Goal: Answer question/provide support

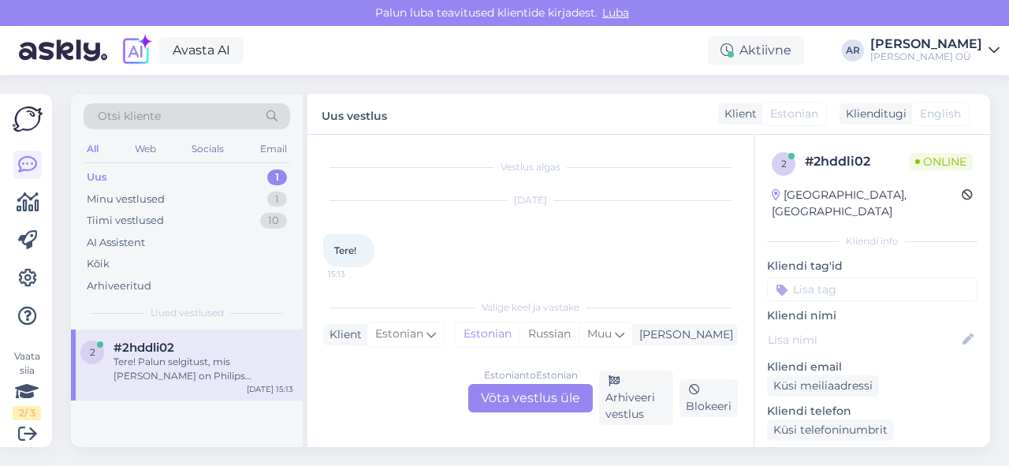
scroll to position [33, 0]
click at [500, 402] on div "Estonian to Estonian Võta vestlus üle" at bounding box center [530, 398] width 125 height 28
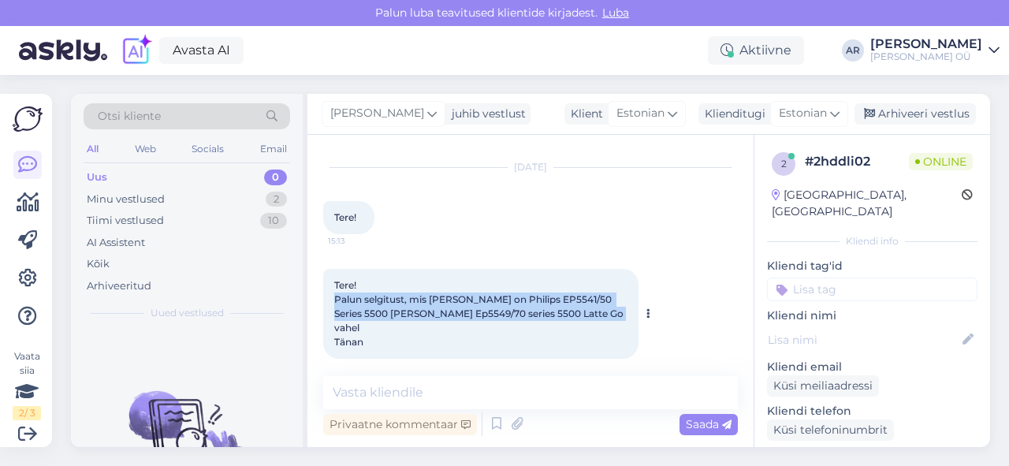
drag, startPoint x: 368, startPoint y: 326, endPoint x: 332, endPoint y: 292, distance: 49.1
click at [332, 292] on div "Tere! Palun selgitust, mis [PERSON_NAME] on Philips EP5541/50 Series 5500 [PERS…" at bounding box center [480, 314] width 315 height 90
copy span "Palun selgitust, mis [PERSON_NAME] on Philips EP5541/50 Series 5500 [PERSON_NAM…"
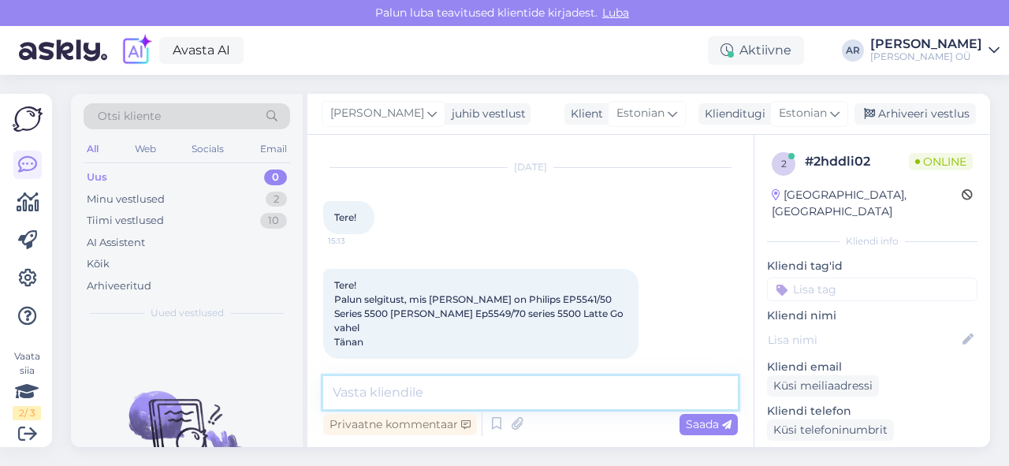
click at [527, 397] on textarea at bounding box center [530, 392] width 415 height 33
paste textarea "Funktsioonid on sisuliselt [PERSON_NAME] (LatteGo, 20 jooki, QuickStart, Silent…"
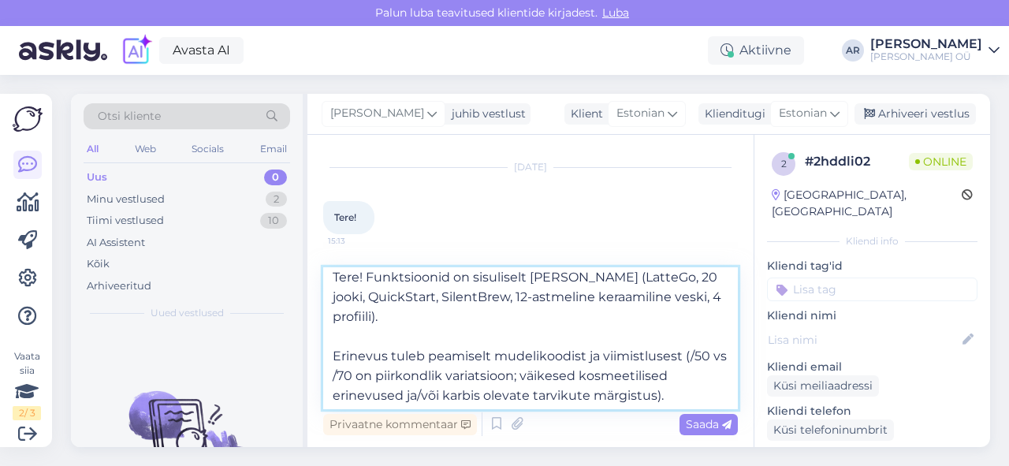
scroll to position [9, 0]
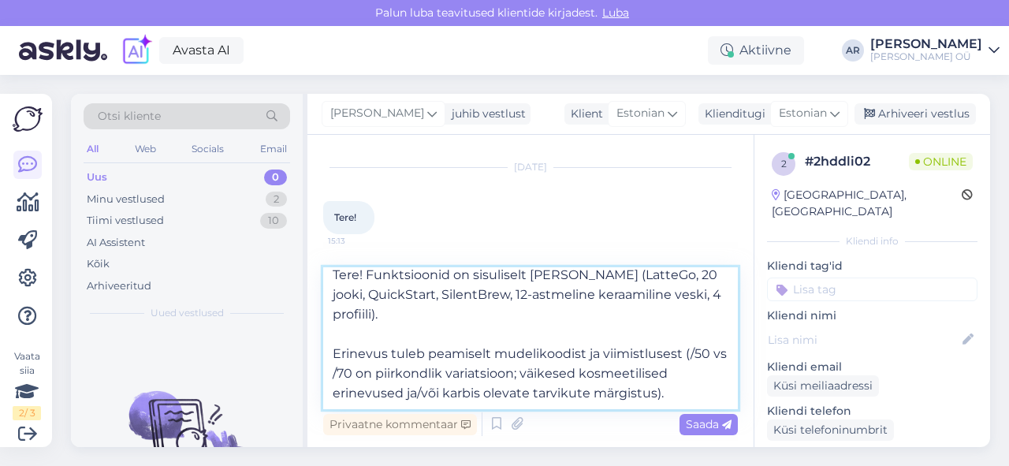
click at [333, 348] on textarea "Tere! Funktsioonid on sisuliselt [PERSON_NAME] (LatteGo, 20 jooki, QuickStart, …" at bounding box center [530, 338] width 415 height 142
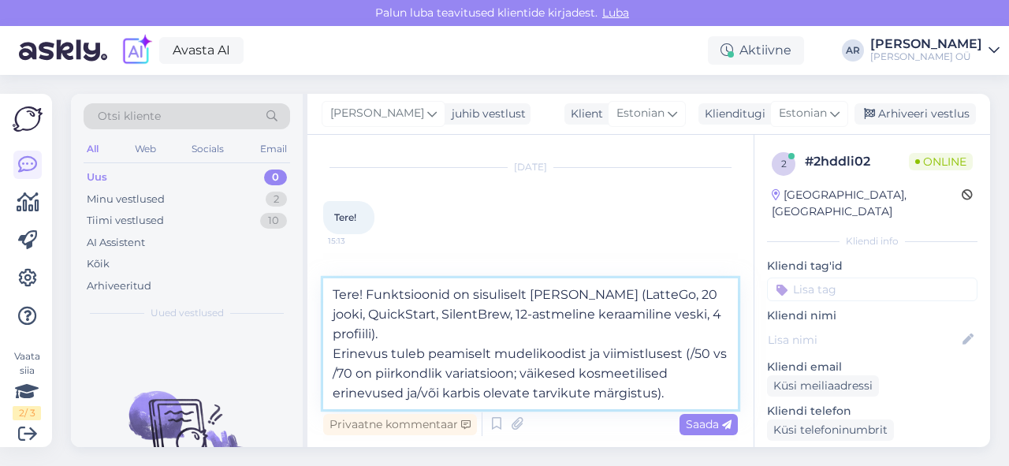
scroll to position [0, 0]
click at [414, 393] on textarea "Tere! Funktsioonid on sisuliselt [PERSON_NAME] (LatteGo, 20 jooki, QuickStart, …" at bounding box center [530, 343] width 415 height 131
click at [507, 404] on textarea "Tere! Funktsioonid on sisuliselt [PERSON_NAME] (LatteGo, 20 jooki, QuickStart, …" at bounding box center [530, 343] width 415 height 131
type textarea "Tere! Funktsioonid on sisuliselt [PERSON_NAME] (LatteGo, 20 jooki, QuickStart, …"
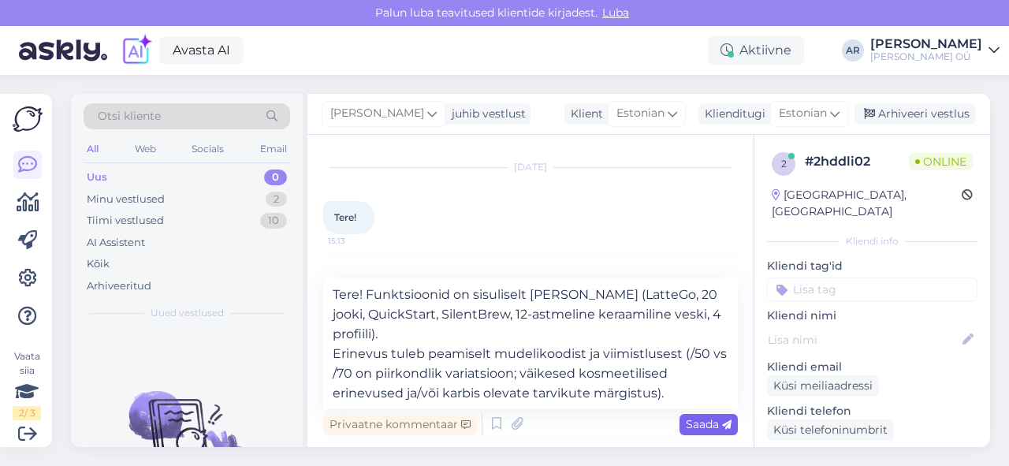
click at [702, 418] on span "Saada" at bounding box center [709, 424] width 46 height 14
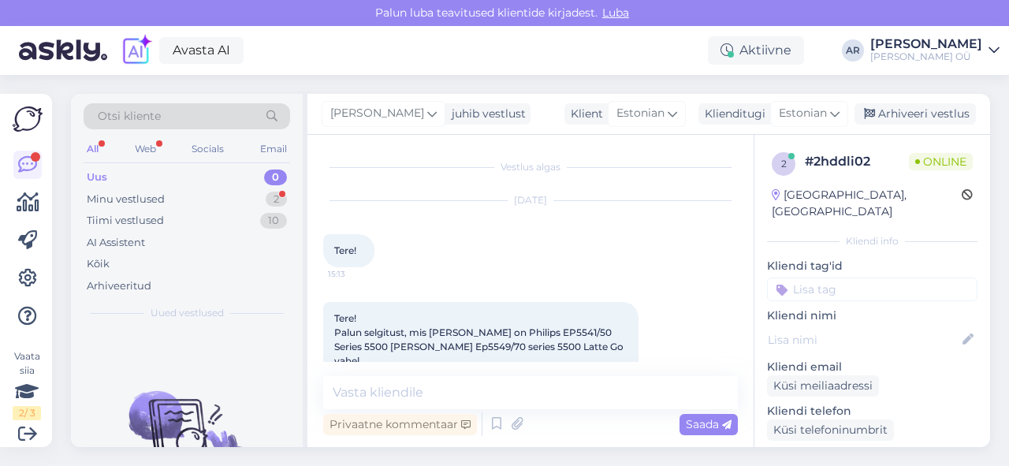
scroll to position [240, 0]
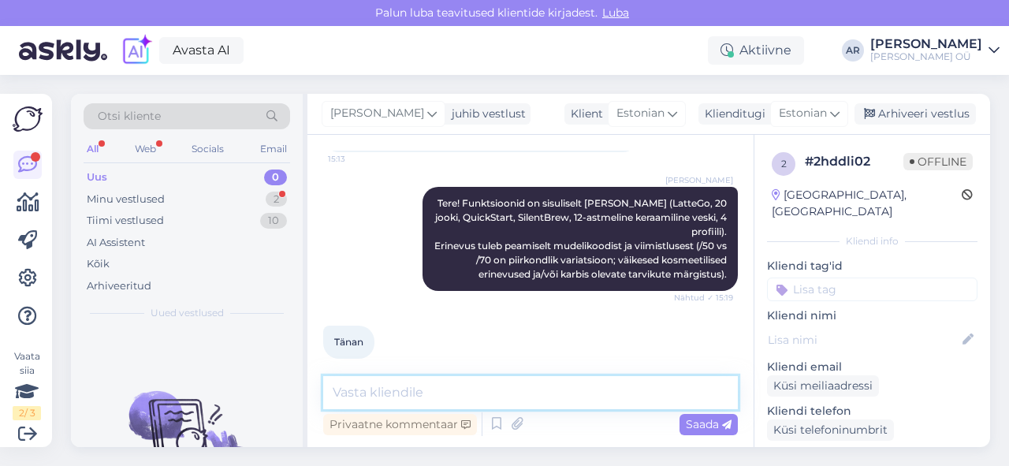
click at [430, 392] on textarea at bounding box center [530, 392] width 415 height 33
type textarea "Palun!"
